Goal: Task Accomplishment & Management: Use online tool/utility

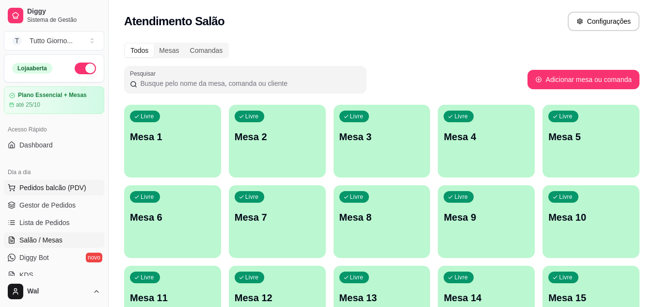
click at [51, 186] on span "Pedidos balcão (PDV)" at bounding box center [52, 188] width 67 height 10
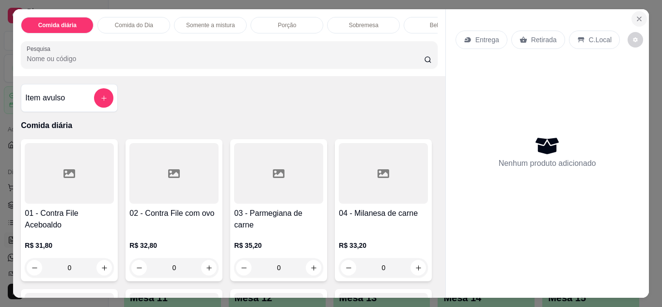
click at [635, 15] on icon "Close" at bounding box center [639, 19] width 8 height 8
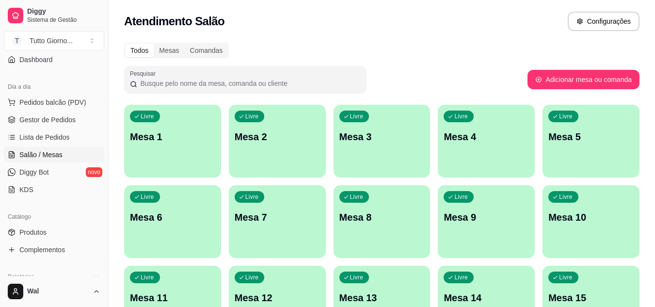
scroll to position [97, 0]
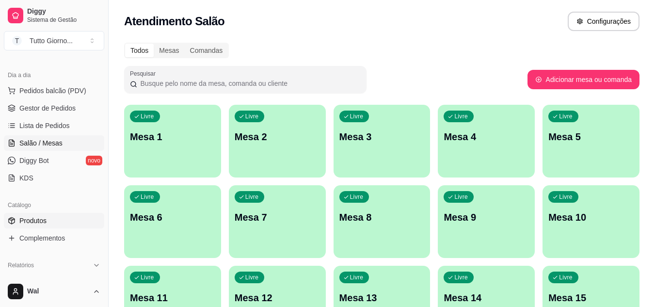
click at [49, 220] on link "Produtos" at bounding box center [54, 221] width 100 height 16
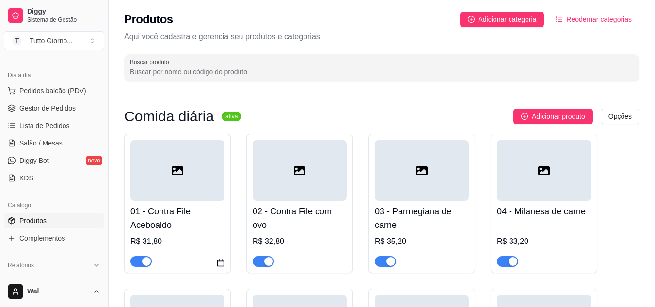
click at [226, 121] on div "Comida diária ativa" at bounding box center [182, 117] width 117 height 12
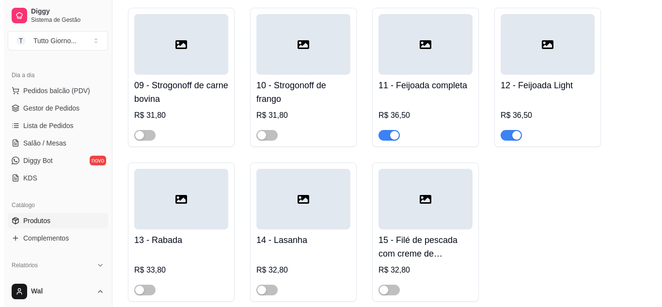
scroll to position [950, 0]
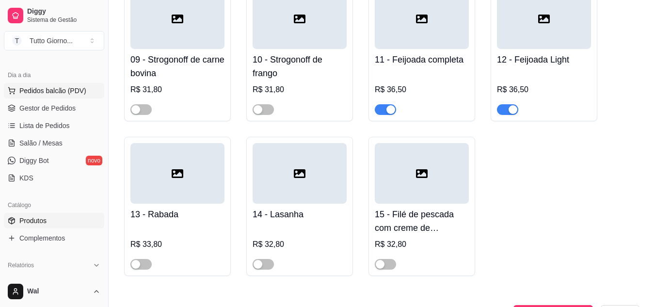
click at [58, 90] on span "Pedidos balcão (PDV)" at bounding box center [52, 91] width 67 height 10
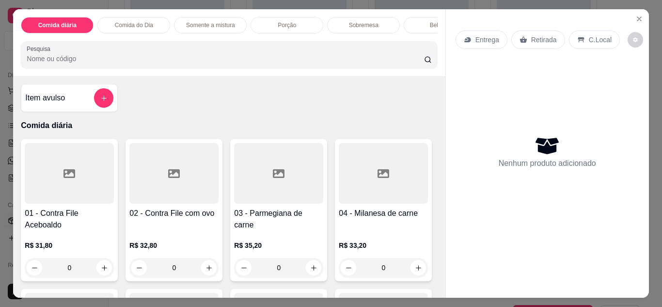
click at [481, 35] on p "Entrega" at bounding box center [487, 40] width 24 height 10
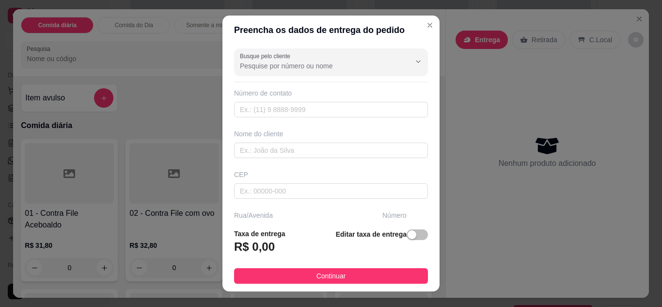
click at [265, 137] on div "Nome do cliente" at bounding box center [331, 134] width 194 height 10
click at [260, 147] on input "text" at bounding box center [331, 150] width 194 height 16
type input "c"
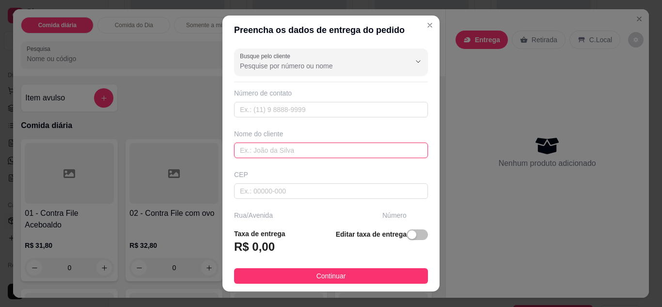
click at [245, 149] on input "text" at bounding box center [331, 150] width 194 height 16
type input "c"
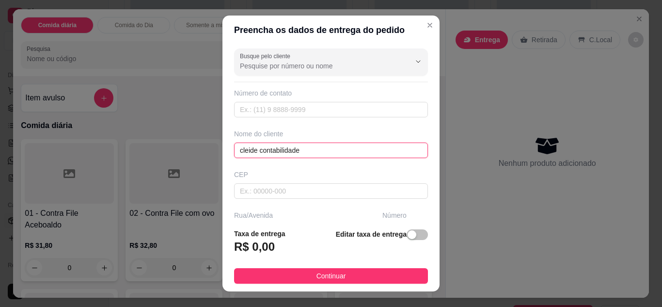
type input "cleide contabilidade"
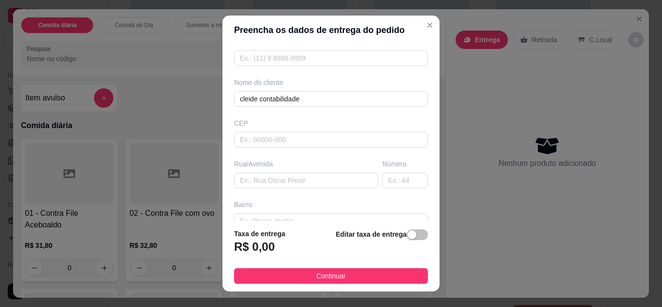
scroll to position [58, 0]
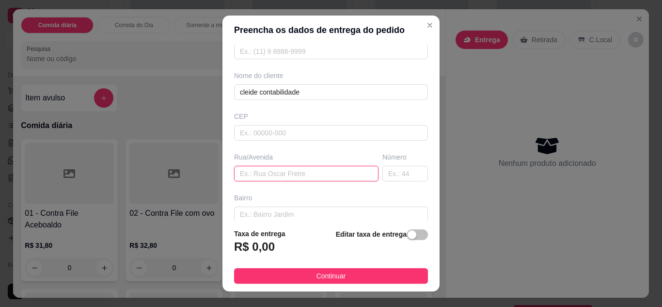
click at [297, 175] on input "text" at bounding box center [306, 174] width 144 height 16
type input "almirante [PERSON_NAME]"
click at [402, 176] on input "text" at bounding box center [405, 174] width 46 height 16
type input "339"
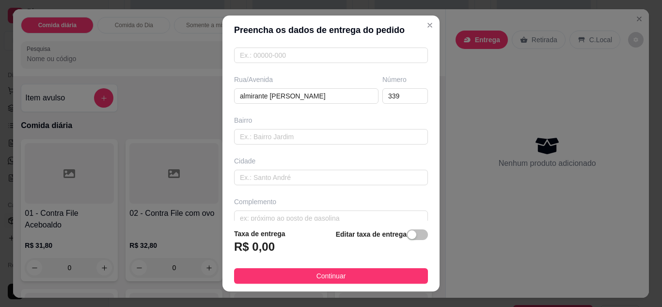
scroll to position [150, 0]
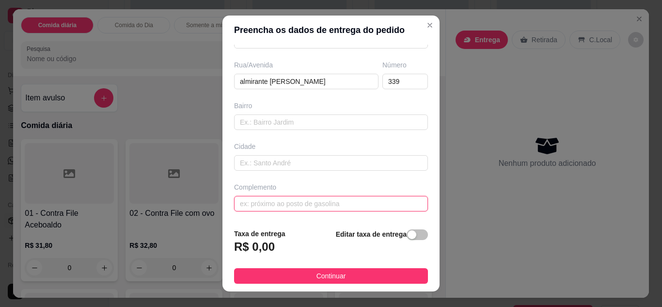
click at [290, 207] on input "text" at bounding box center [331, 204] width 194 height 16
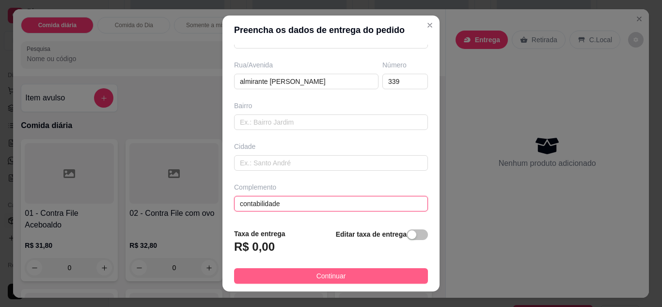
type input "contabilidade"
click at [357, 277] on button "Continuar" at bounding box center [331, 276] width 194 height 16
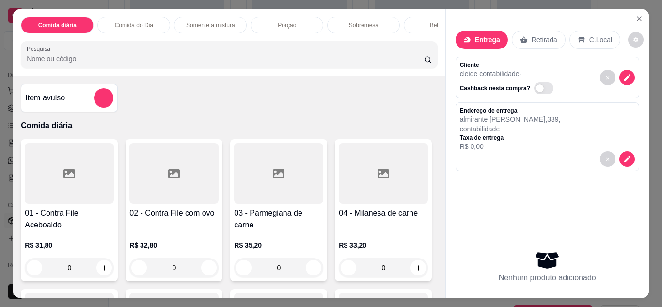
click at [100, 270] on div "0" at bounding box center [69, 267] width 89 height 19
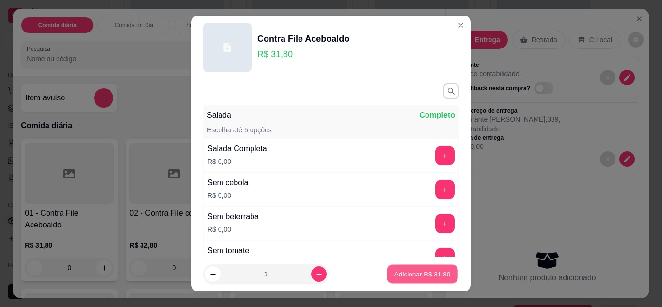
click at [410, 273] on p "Adicionar R$ 31,80" at bounding box center [423, 273] width 56 height 9
type input "1"
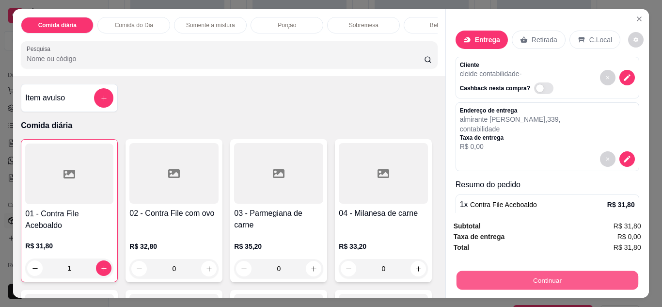
click at [555, 271] on button "Continuar" at bounding box center [547, 280] width 182 height 19
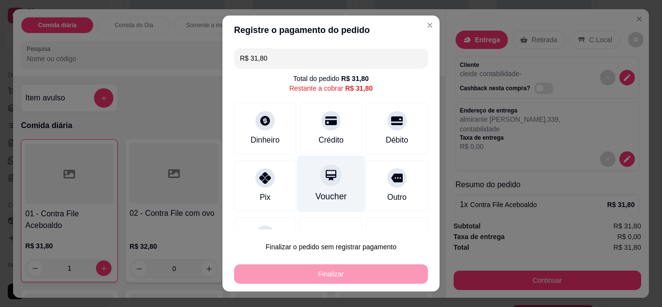
click at [325, 183] on div at bounding box center [330, 174] width 21 height 21
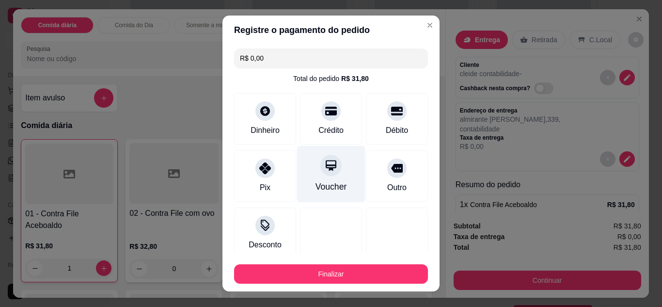
type input "R$ 0,00"
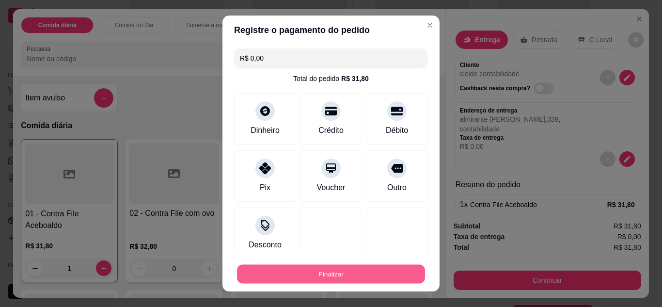
click at [362, 271] on button "Finalizar" at bounding box center [331, 274] width 188 height 19
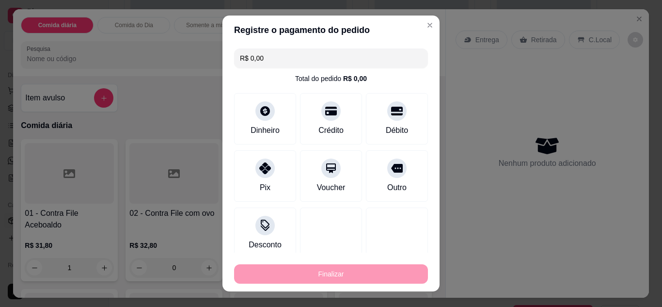
type input "0"
type input "-R$ 31,80"
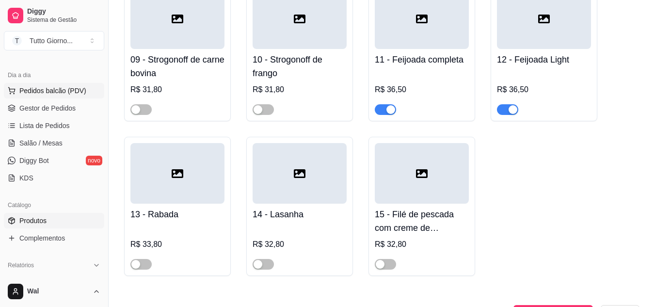
click at [48, 92] on span "Pedidos balcão (PDV)" at bounding box center [52, 91] width 67 height 10
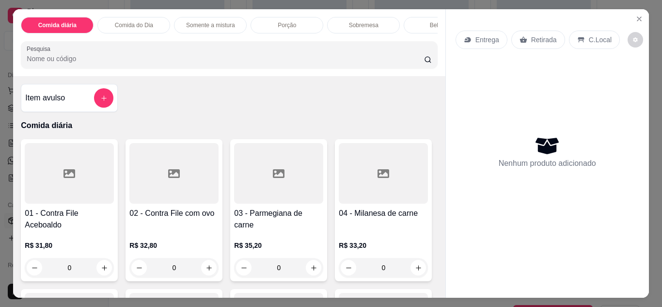
click at [476, 36] on p "Entrega" at bounding box center [487, 40] width 24 height 10
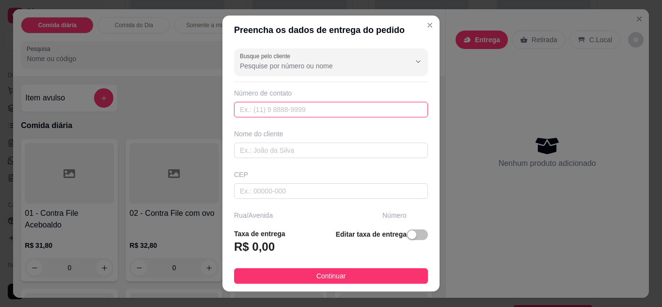
click at [276, 105] on input "text" at bounding box center [331, 110] width 194 height 16
click at [261, 122] on div "Busque pelo cliente Número de contato Nome do cliente CEP Rua/[GEOGRAPHIC_DATA]" at bounding box center [330, 133] width 217 height 176
click at [369, 139] on div "Nome do cliente" at bounding box center [331, 143] width 198 height 29
click at [280, 111] on input "text" at bounding box center [331, 110] width 194 height 16
type input "6"
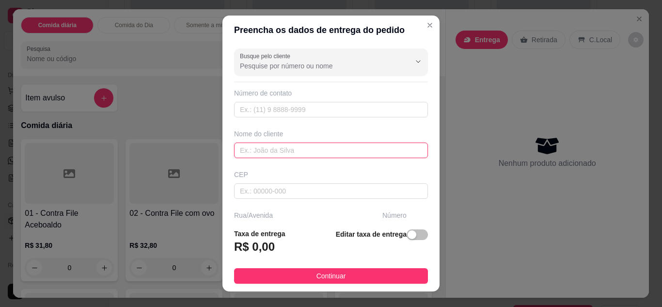
click at [305, 144] on input "text" at bounding box center [331, 150] width 194 height 16
type input "dani contabilidade"
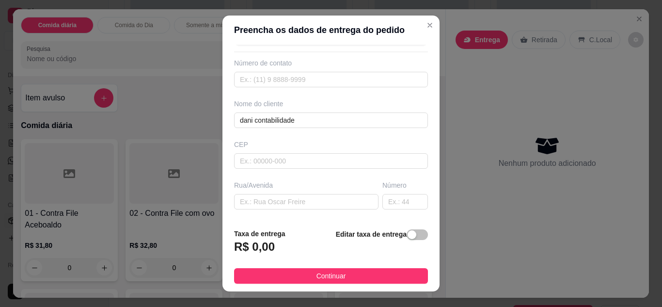
scroll to position [39, 0]
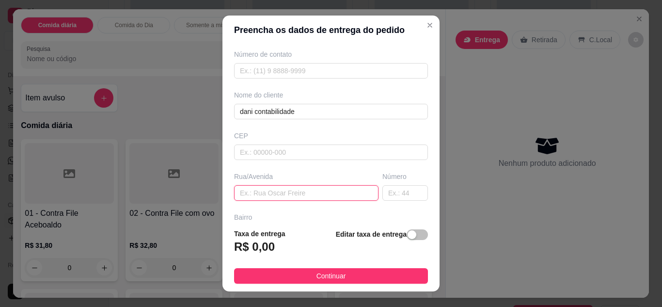
click at [288, 193] on input "text" at bounding box center [306, 193] width 144 height 16
type input "almirante [PERSON_NAME]"
click at [389, 196] on input "text" at bounding box center [405, 193] width 46 height 16
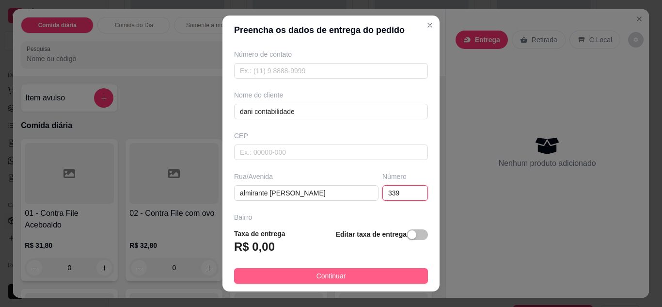
type input "339"
click at [382, 274] on button "Continuar" at bounding box center [331, 276] width 194 height 16
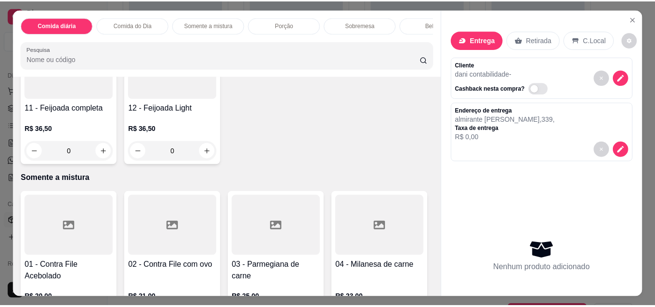
scroll to position [582, 0]
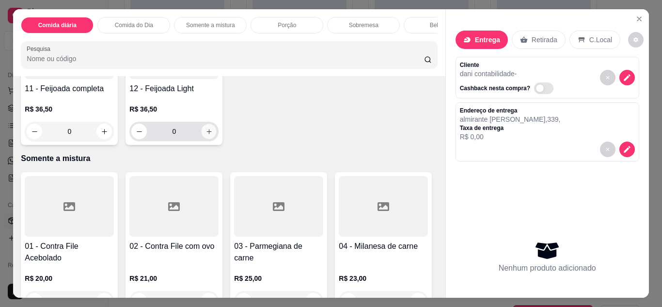
click at [207, 135] on icon "increase-product-quantity" at bounding box center [209, 131] width 7 height 7
type input "1"
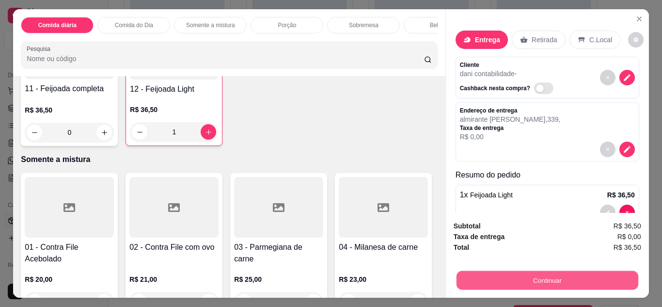
click at [501, 275] on button "Continuar" at bounding box center [547, 280] width 182 height 19
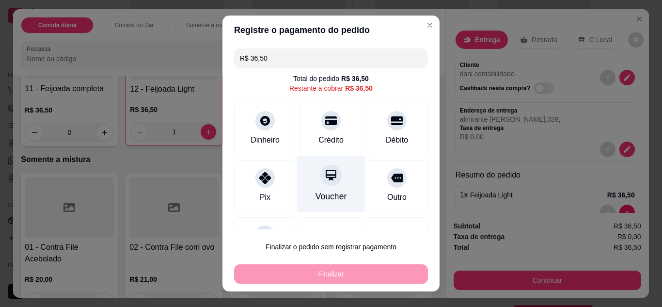
click at [320, 183] on div at bounding box center [330, 174] width 21 height 21
type input "R$ 0,00"
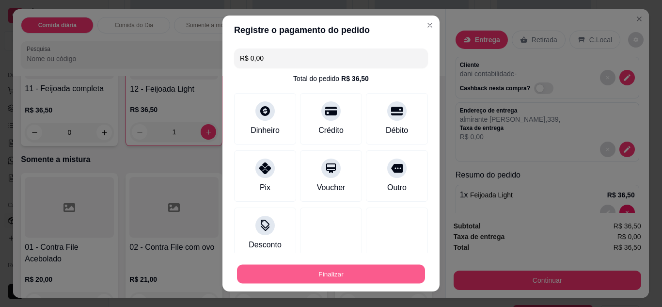
click at [367, 269] on button "Finalizar" at bounding box center [331, 274] width 188 height 19
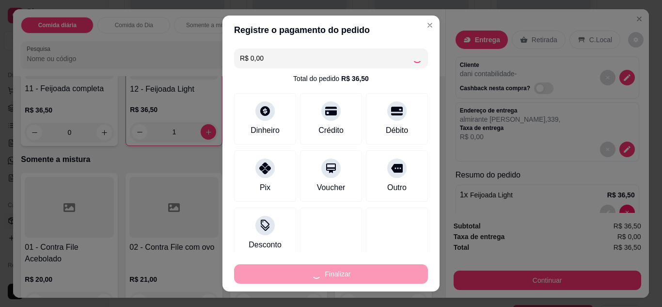
type input "0"
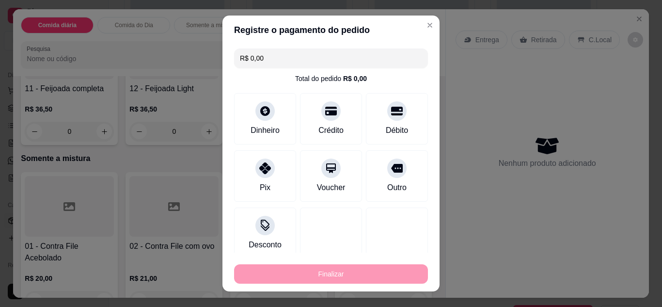
type input "-R$ 36,50"
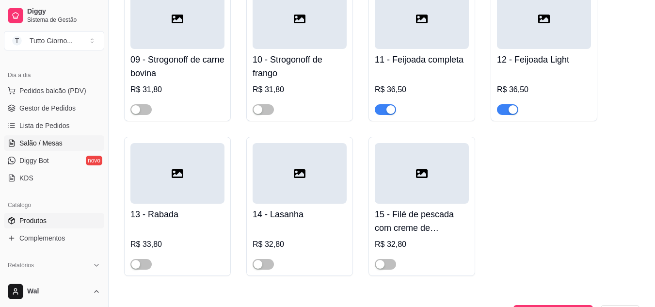
click at [67, 138] on link "Salão / Mesas" at bounding box center [54, 143] width 100 height 16
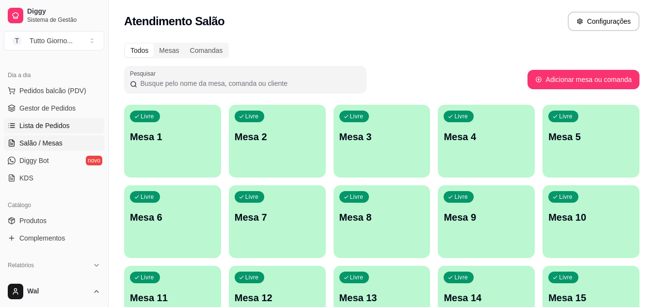
click at [59, 123] on span "Lista de Pedidos" at bounding box center [44, 126] width 50 height 10
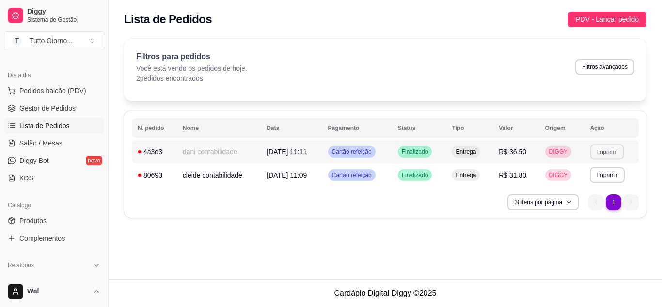
click at [612, 152] on button "Imprimir" at bounding box center [607, 151] width 33 height 15
click at [606, 151] on button "Imprimir" at bounding box center [607, 151] width 33 height 15
click at [597, 175] on button "Imprimir" at bounding box center [607, 174] width 33 height 15
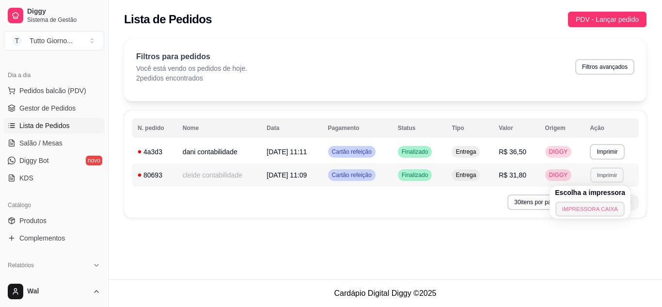
click at [597, 209] on button "IMPRESSORA CAIXA" at bounding box center [589, 208] width 69 height 15
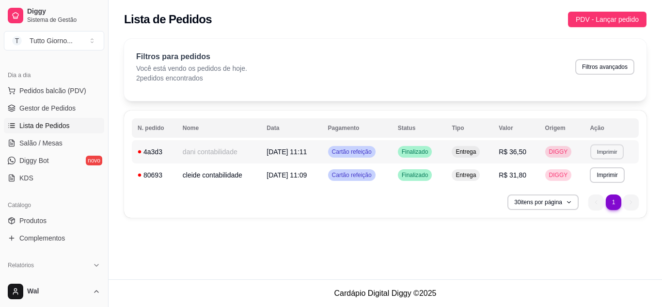
click at [617, 152] on button "Imprimir" at bounding box center [607, 151] width 33 height 15
click at [592, 183] on button "IMPRESSORA CAIXA" at bounding box center [589, 185] width 69 height 15
click at [62, 140] on link "Salão / Mesas" at bounding box center [54, 143] width 100 height 16
